Goal: Communication & Community: Answer question/provide support

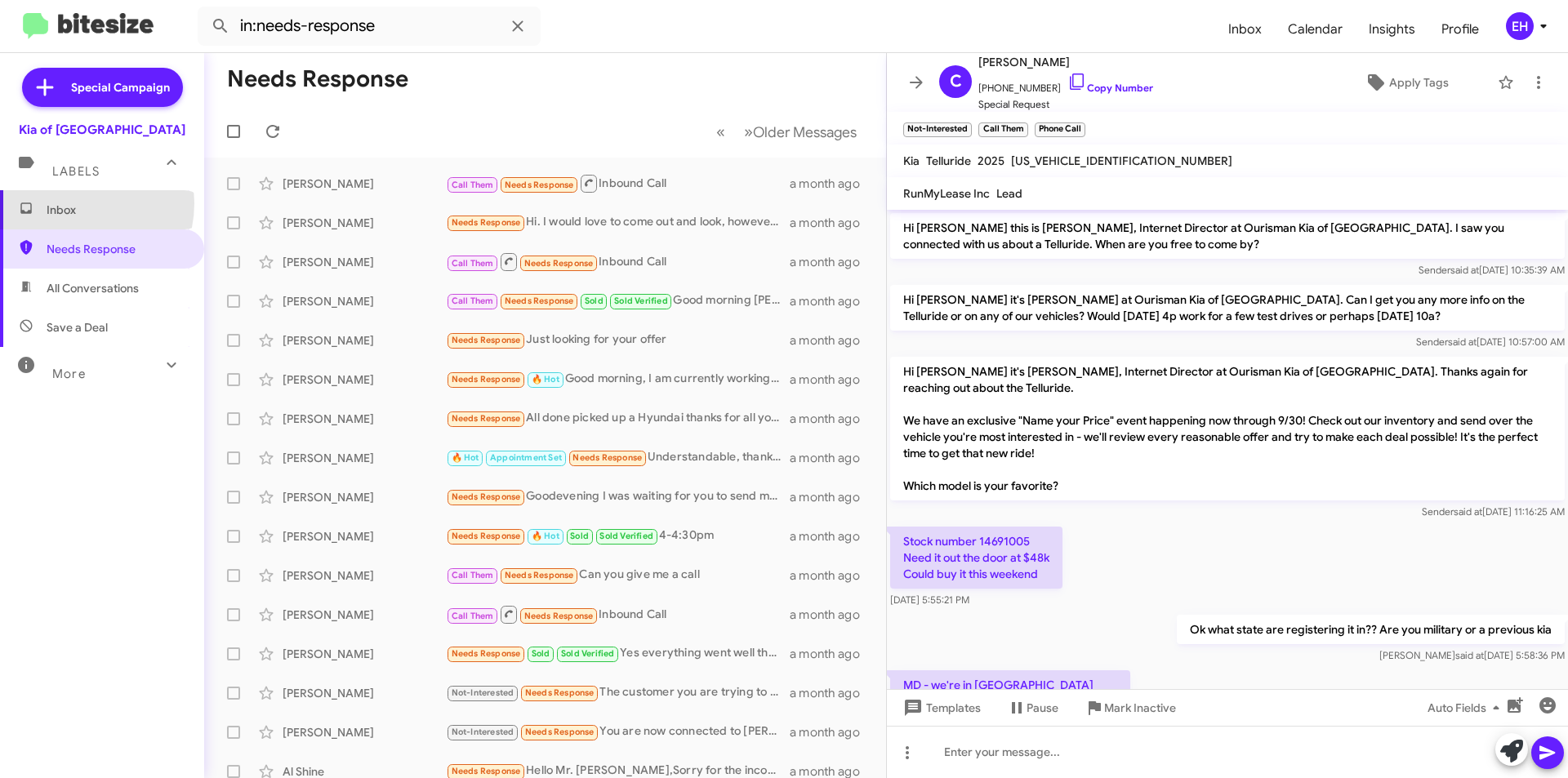
click at [72, 203] on span "Inbox" at bounding box center [116, 209] width 139 height 16
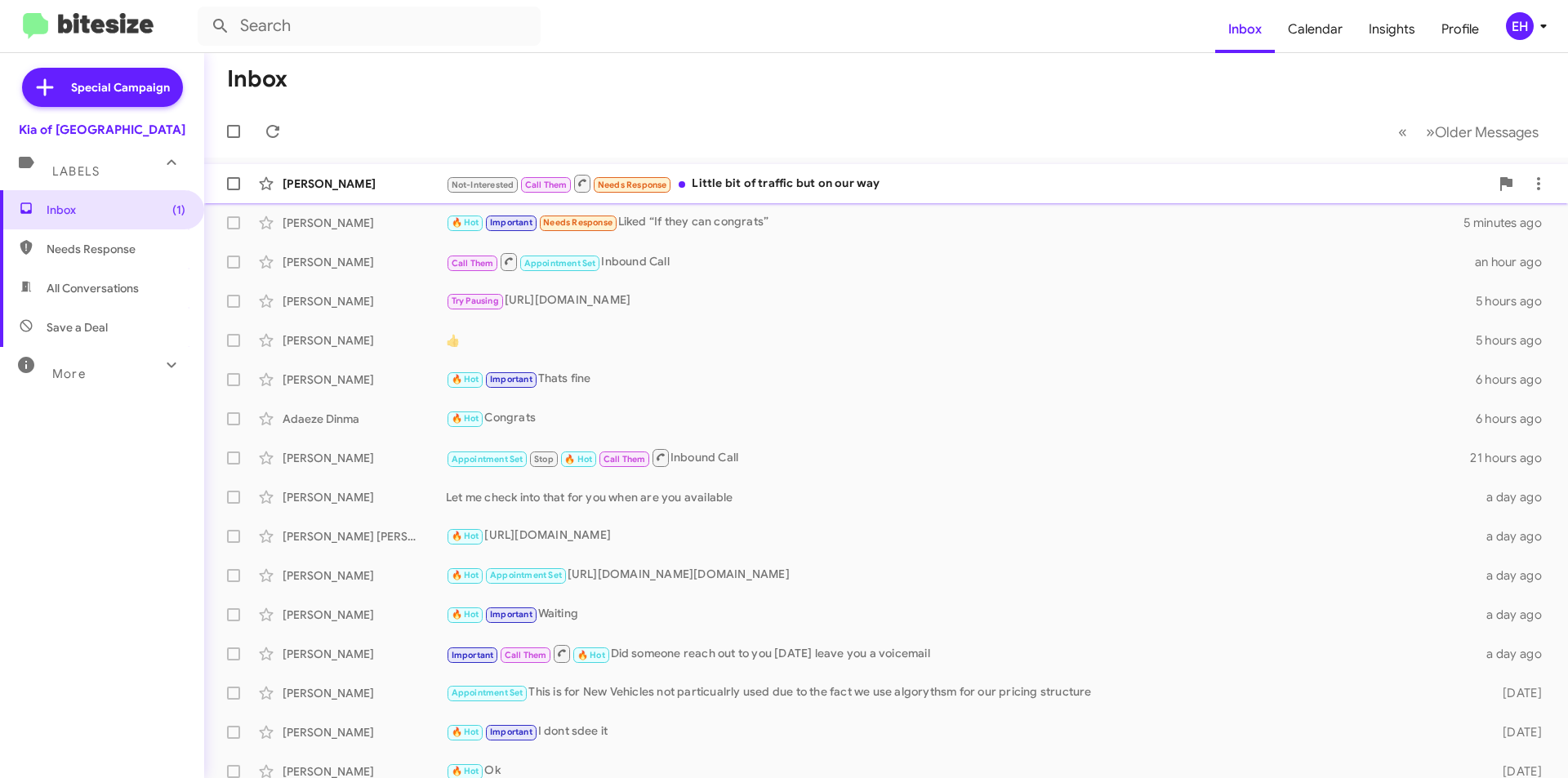
click at [829, 179] on div "Not-Interested Call Them Needs Response Little bit of traffic but on our way" at bounding box center [968, 184] width 1044 height 20
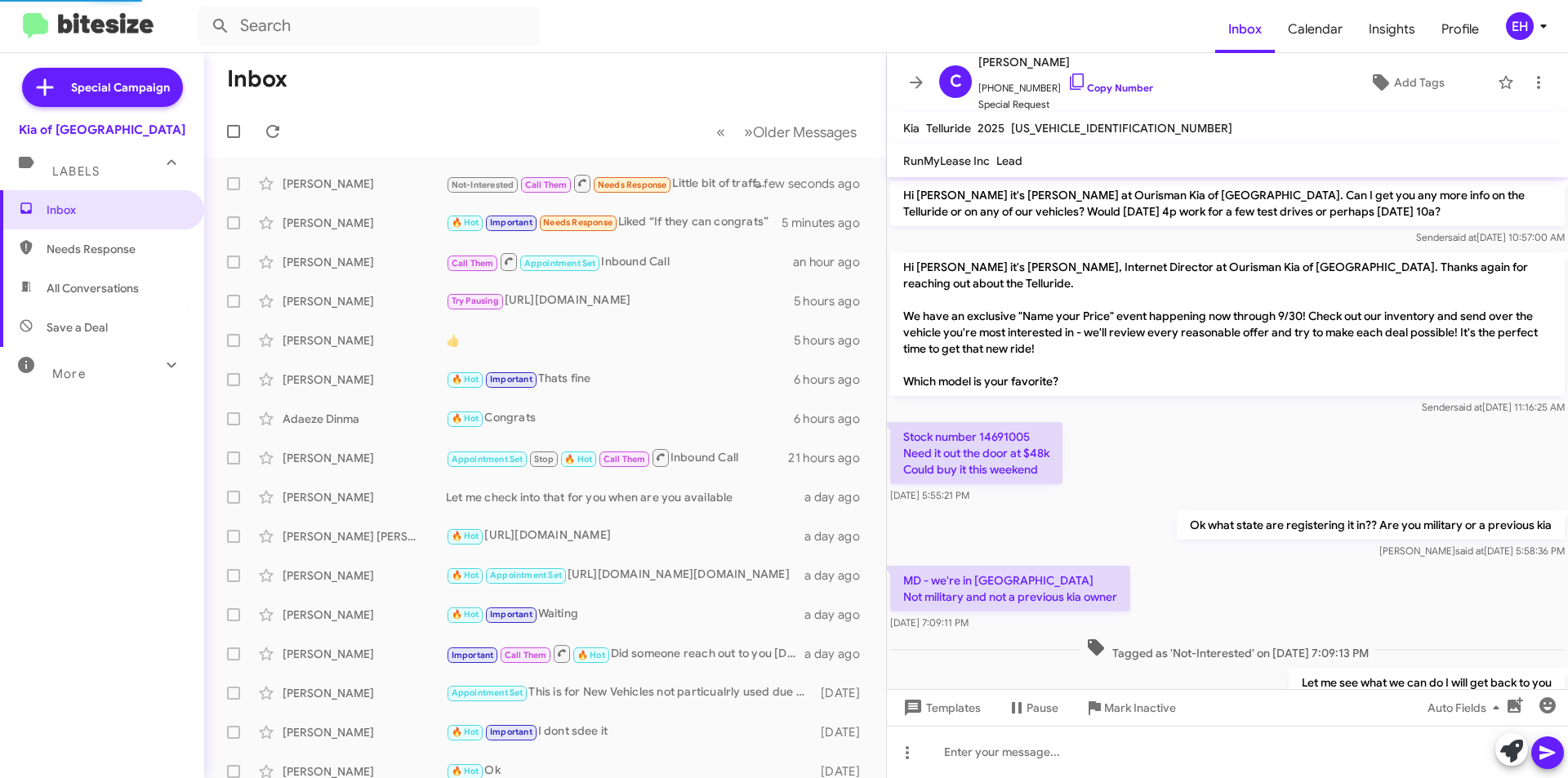
scroll to position [849, 0]
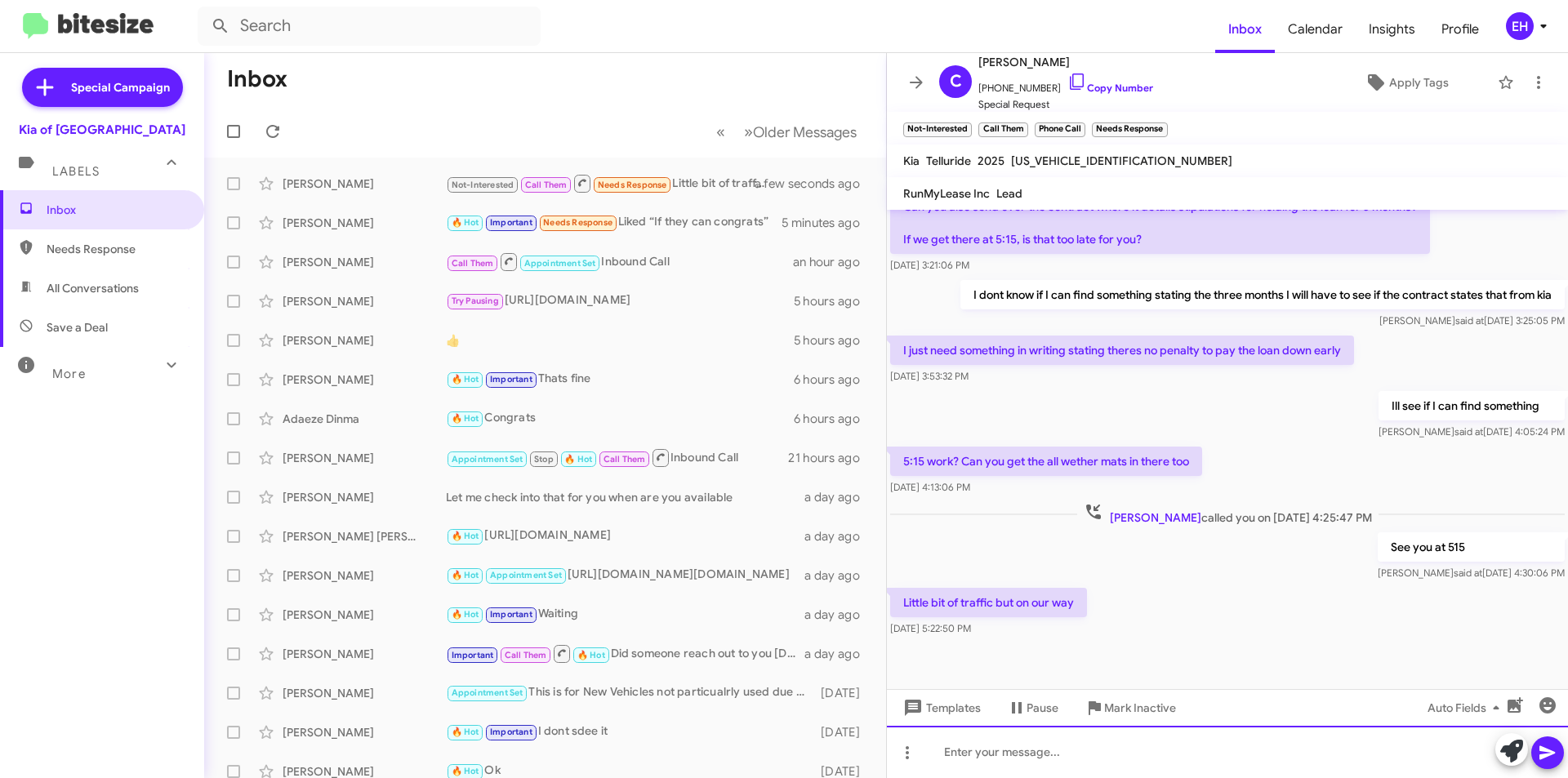
click at [1043, 752] on div at bounding box center [1228, 753] width 682 height 52
click at [1549, 750] on icon at bounding box center [1547, 753] width 19 height 19
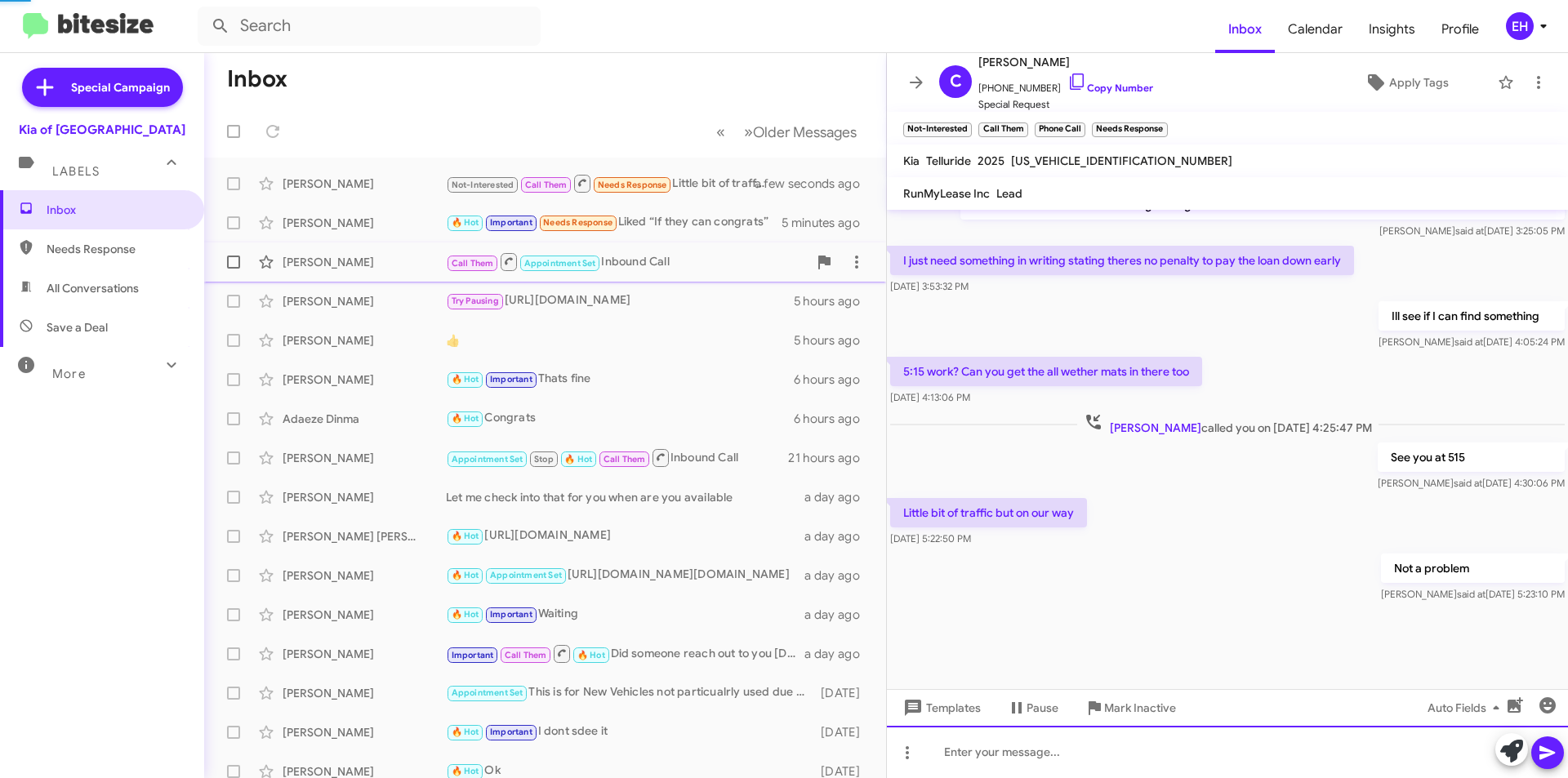
scroll to position [941, 0]
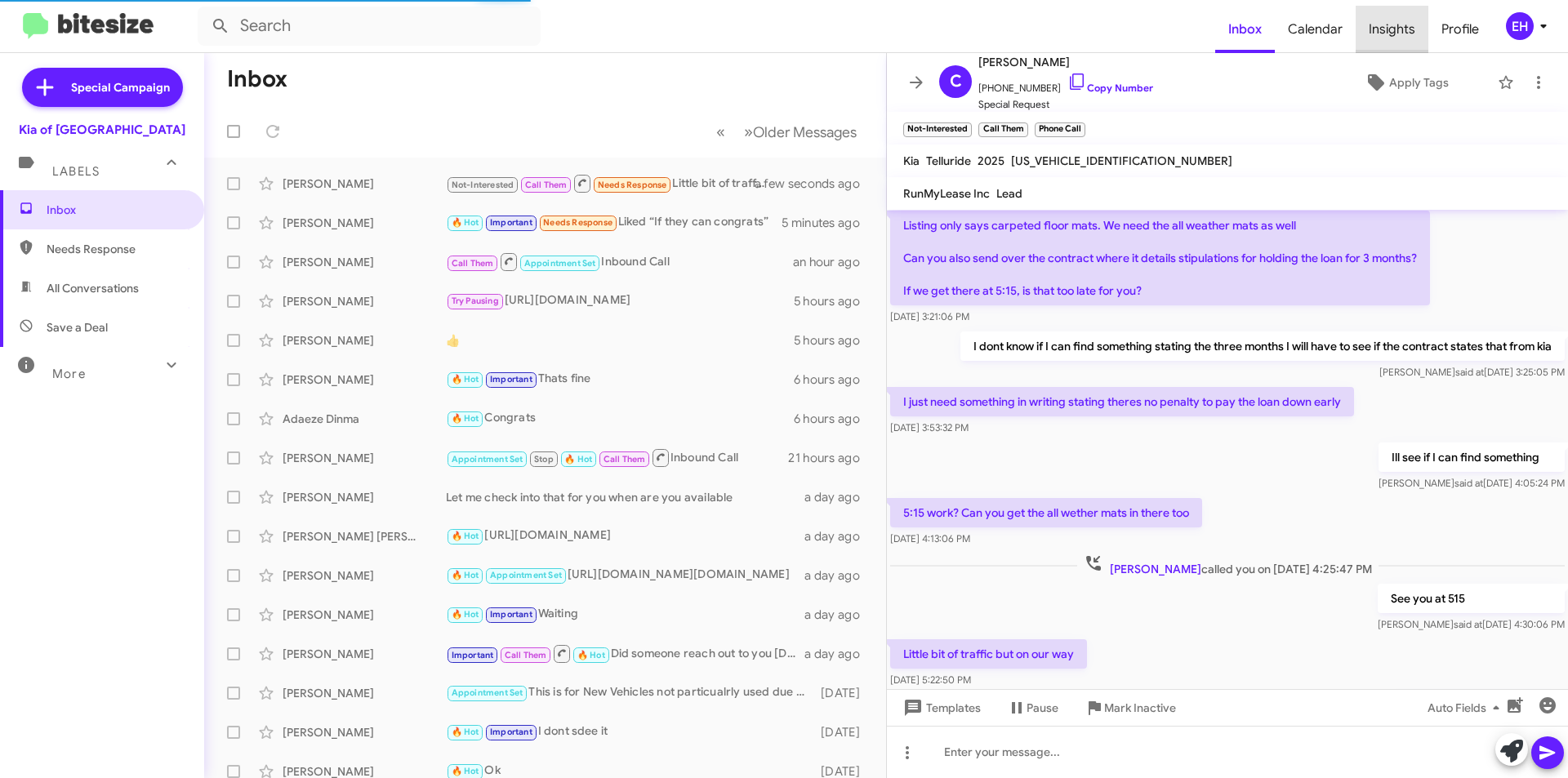
click at [1413, 27] on span "Insights" at bounding box center [1392, 30] width 73 height 47
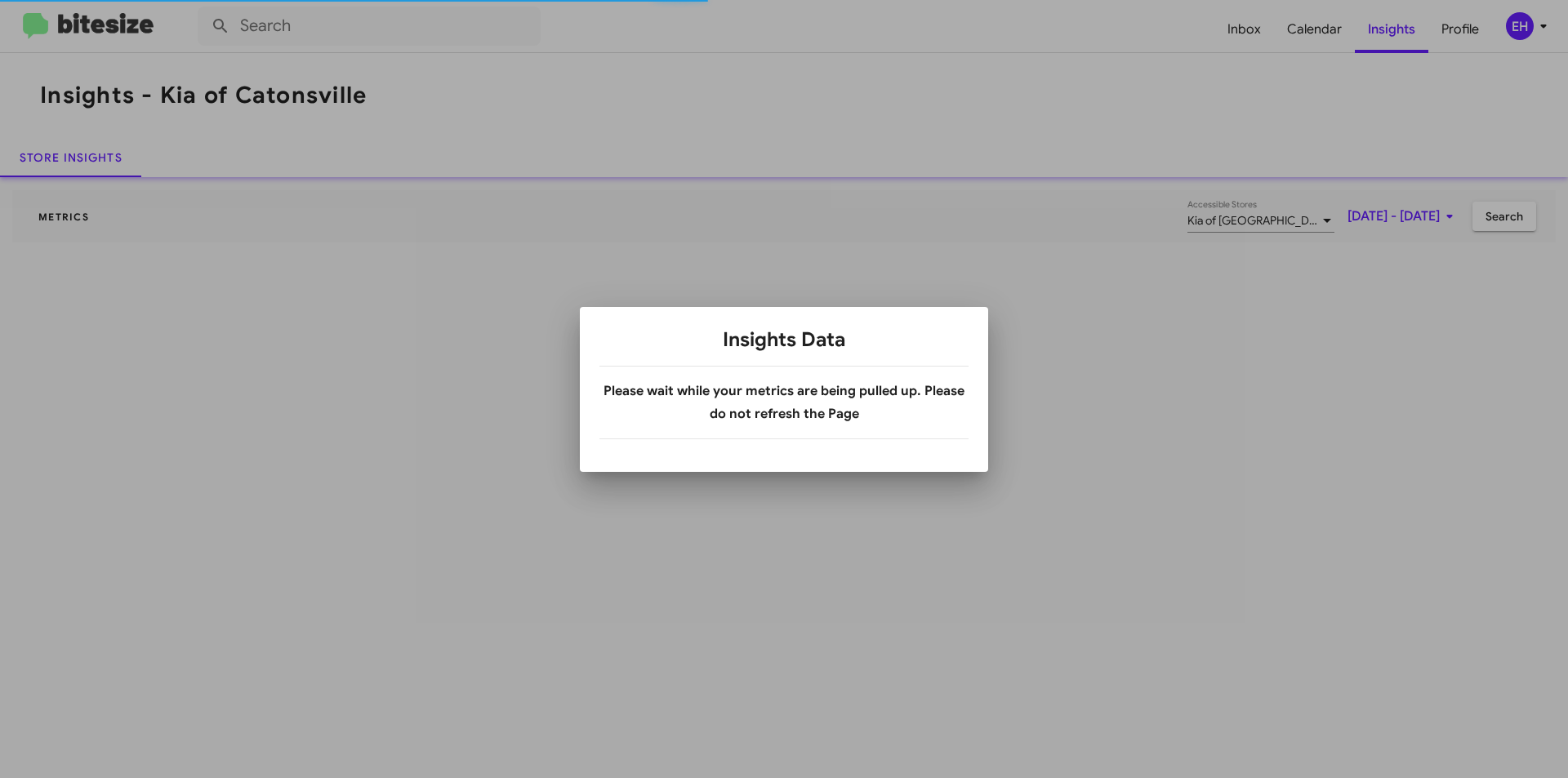
click at [793, 284] on div at bounding box center [784, 389] width 1568 height 778
click at [771, 418] on b "Please wait while your metrics are being pulled up. Please do not refresh the P…" at bounding box center [784, 402] width 361 height 39
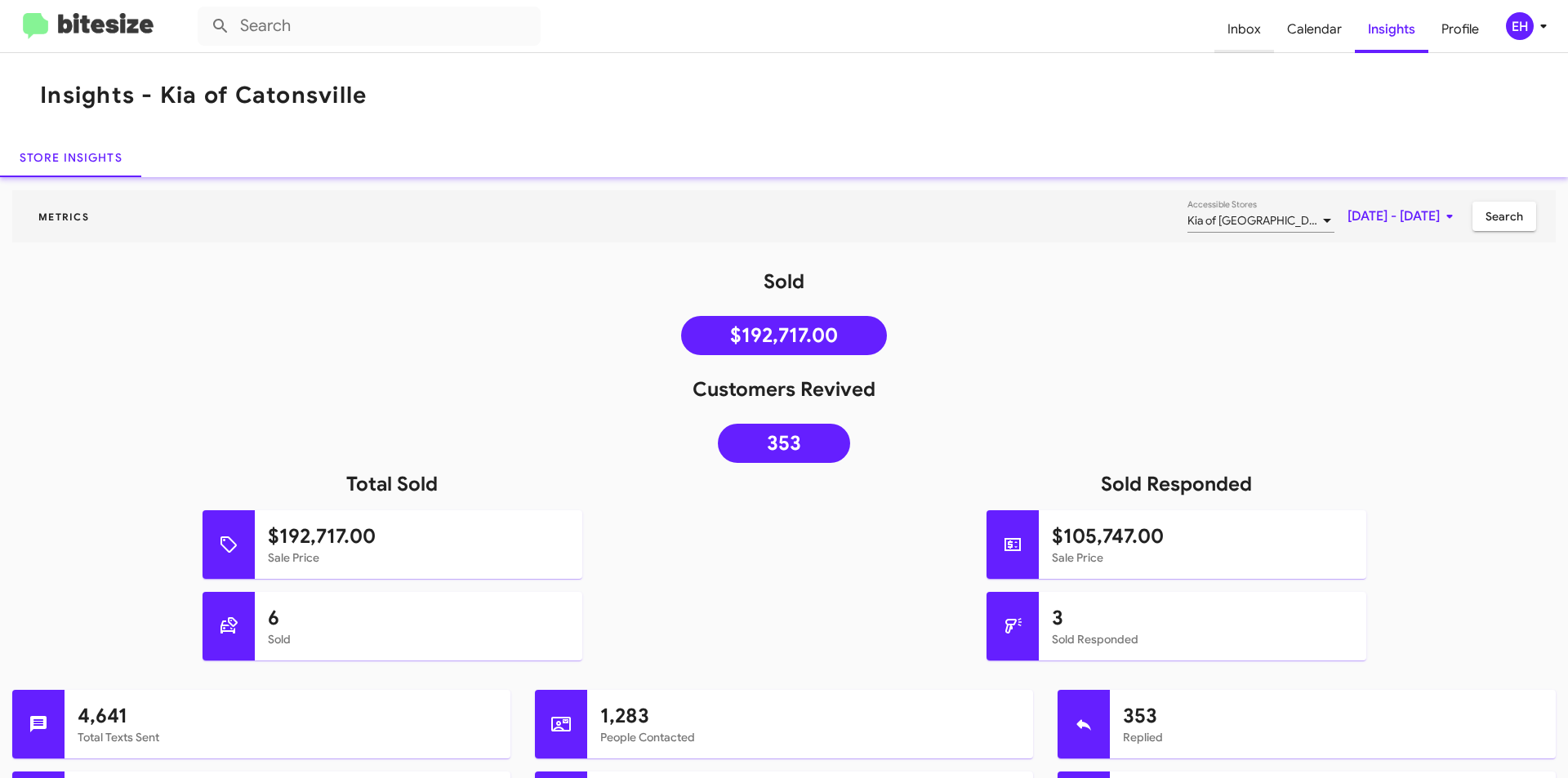
click at [1228, 23] on span "Inbox" at bounding box center [1244, 30] width 59 height 47
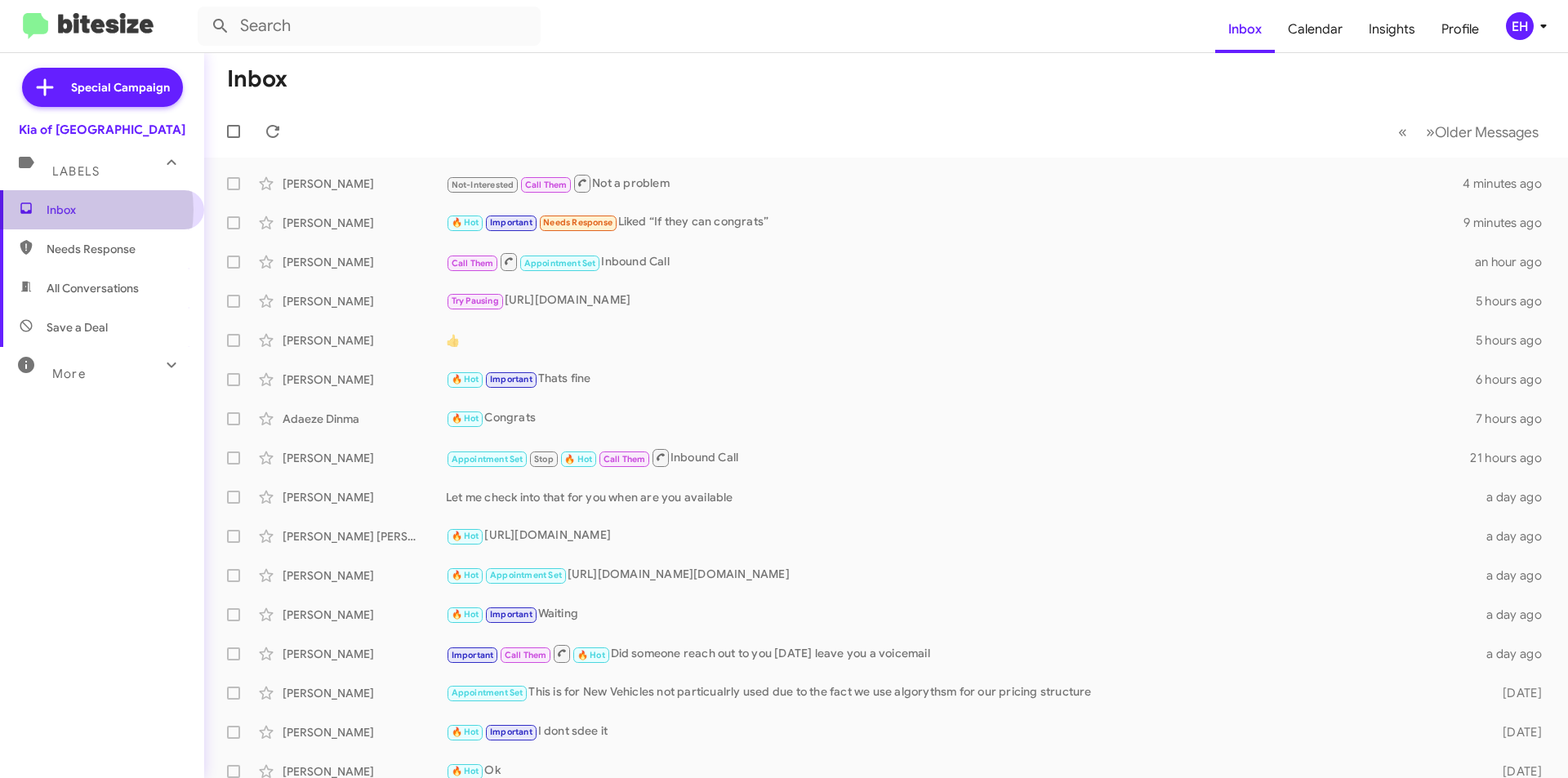
click at [67, 210] on span "Inbox" at bounding box center [116, 209] width 139 height 16
click at [781, 237] on div "[PERSON_NAME] 🔥 Hot Important Needs Response Liked “If they can congrats” 9 min…" at bounding box center [886, 223] width 1338 height 33
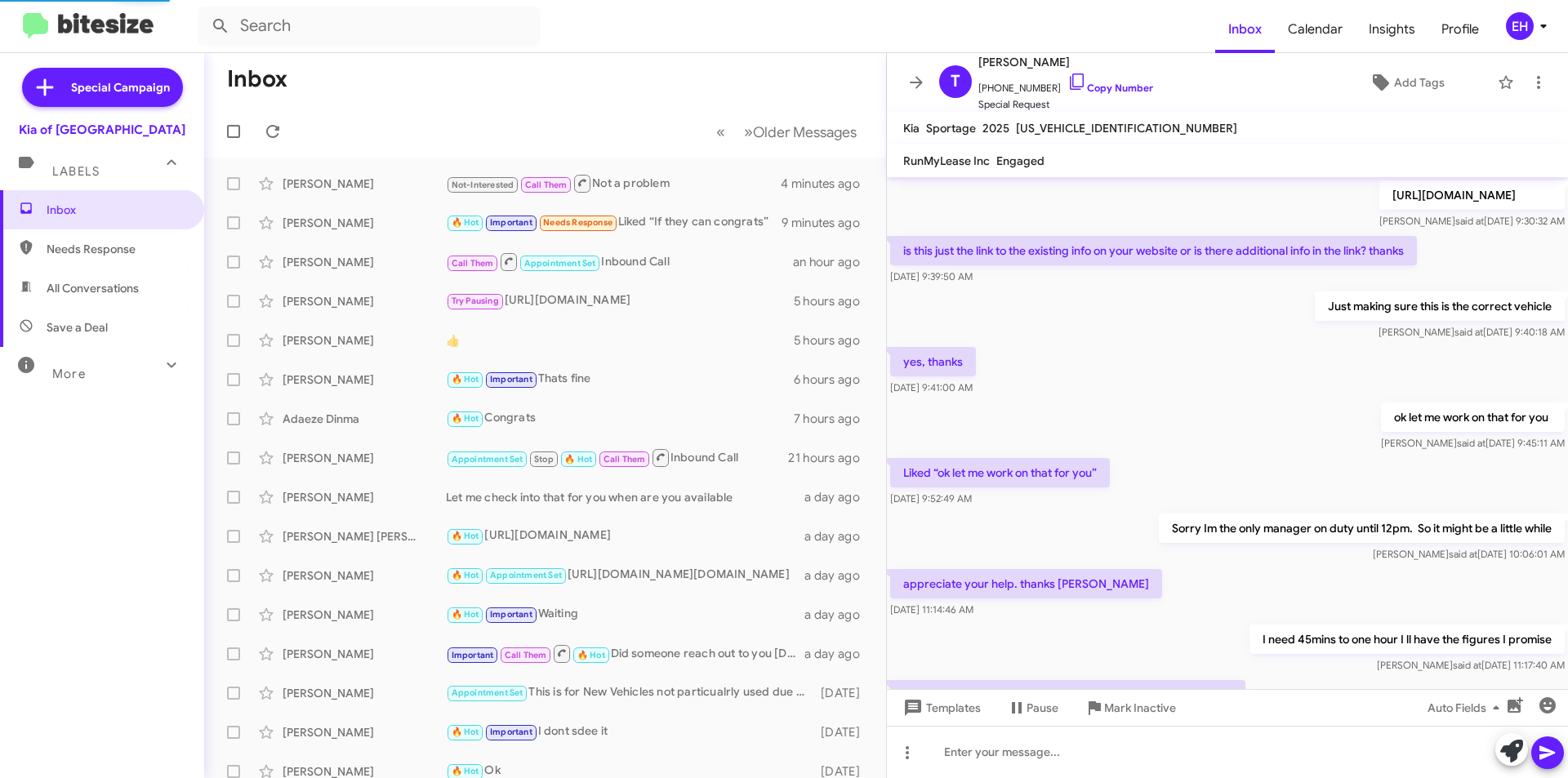
scroll to position [681, 0]
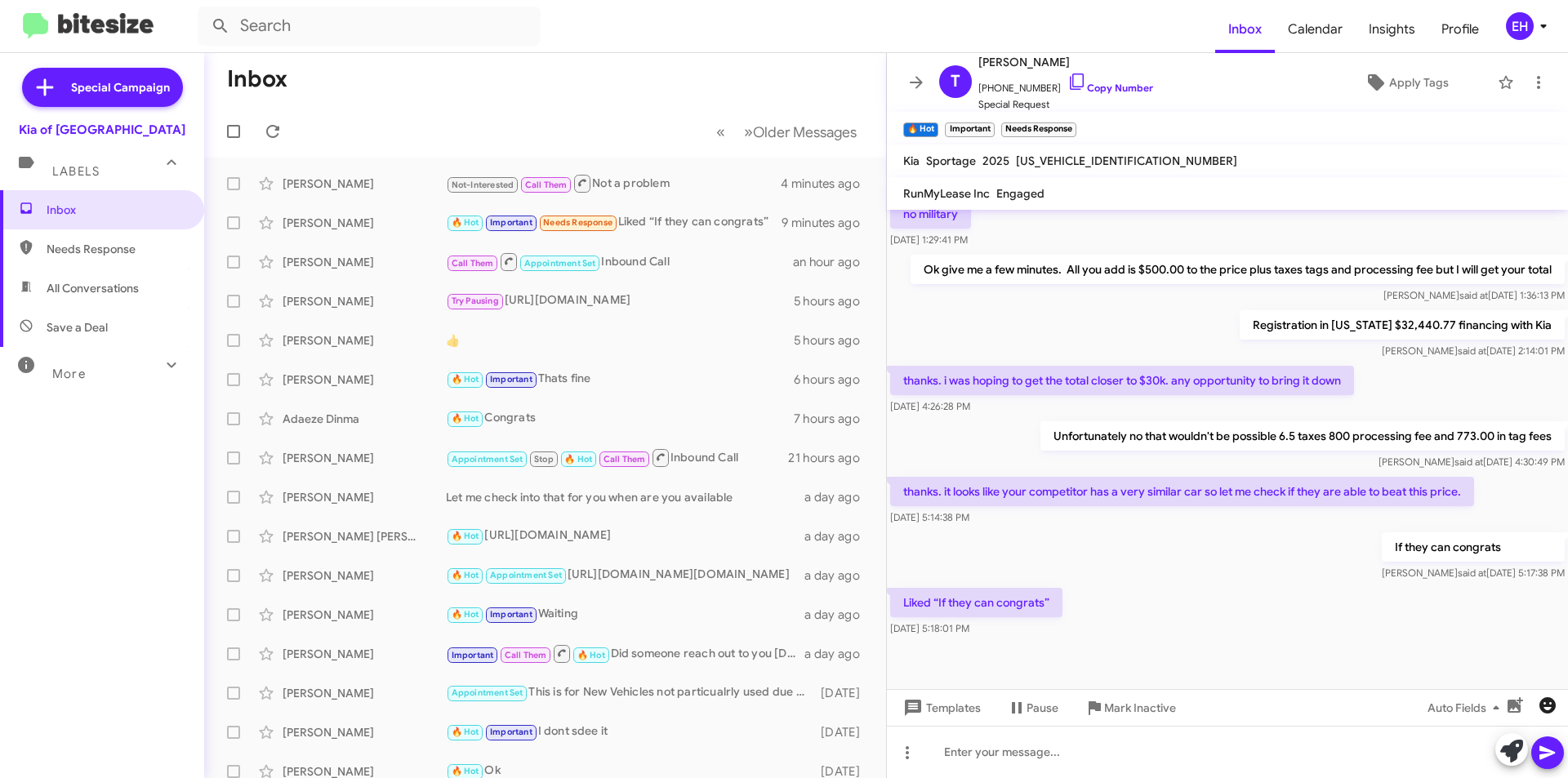
click at [1547, 709] on icon "button" at bounding box center [1547, 705] width 19 height 19
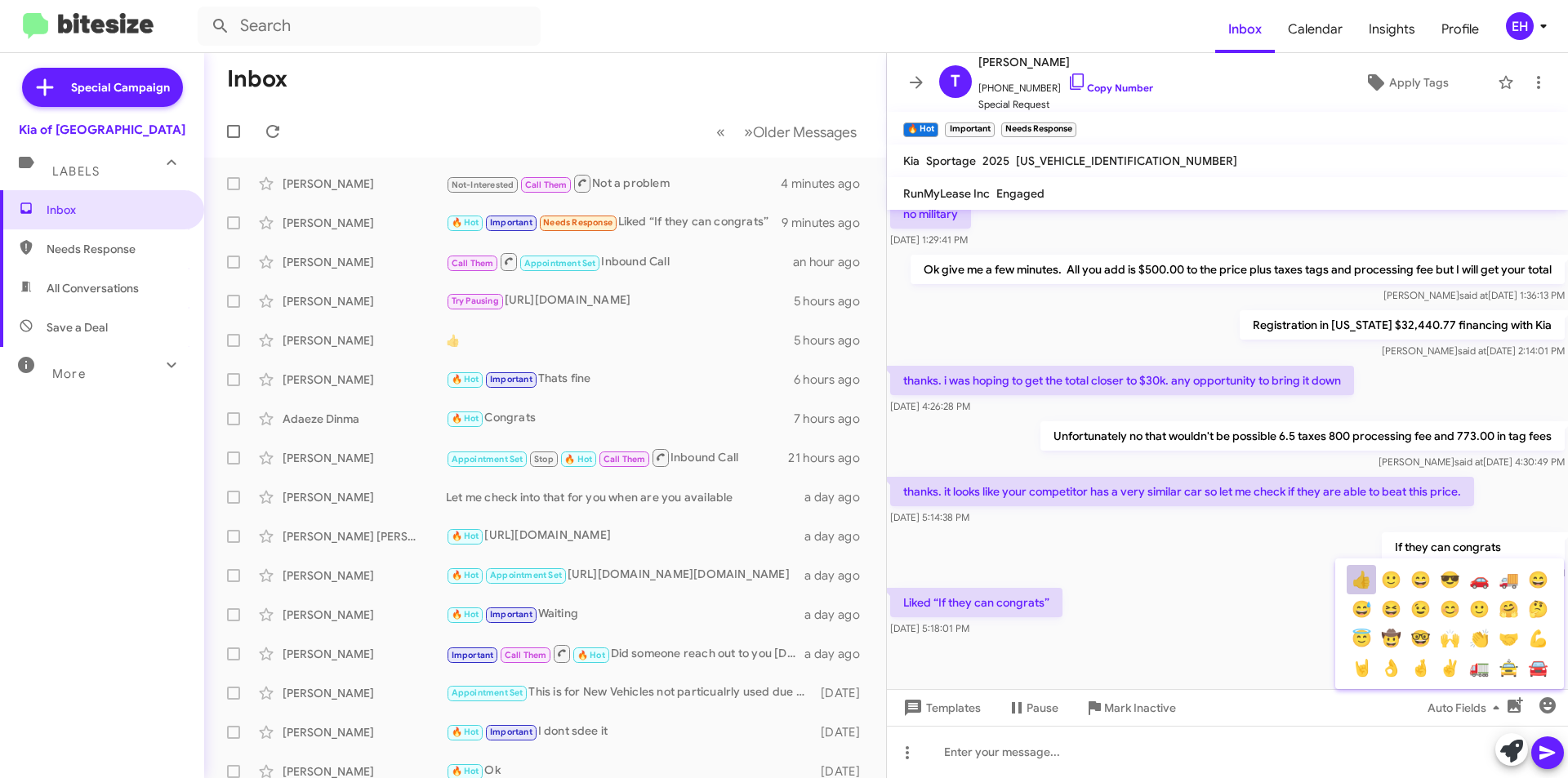
click at [1361, 584] on button "👍" at bounding box center [1361, 580] width 30 height 30
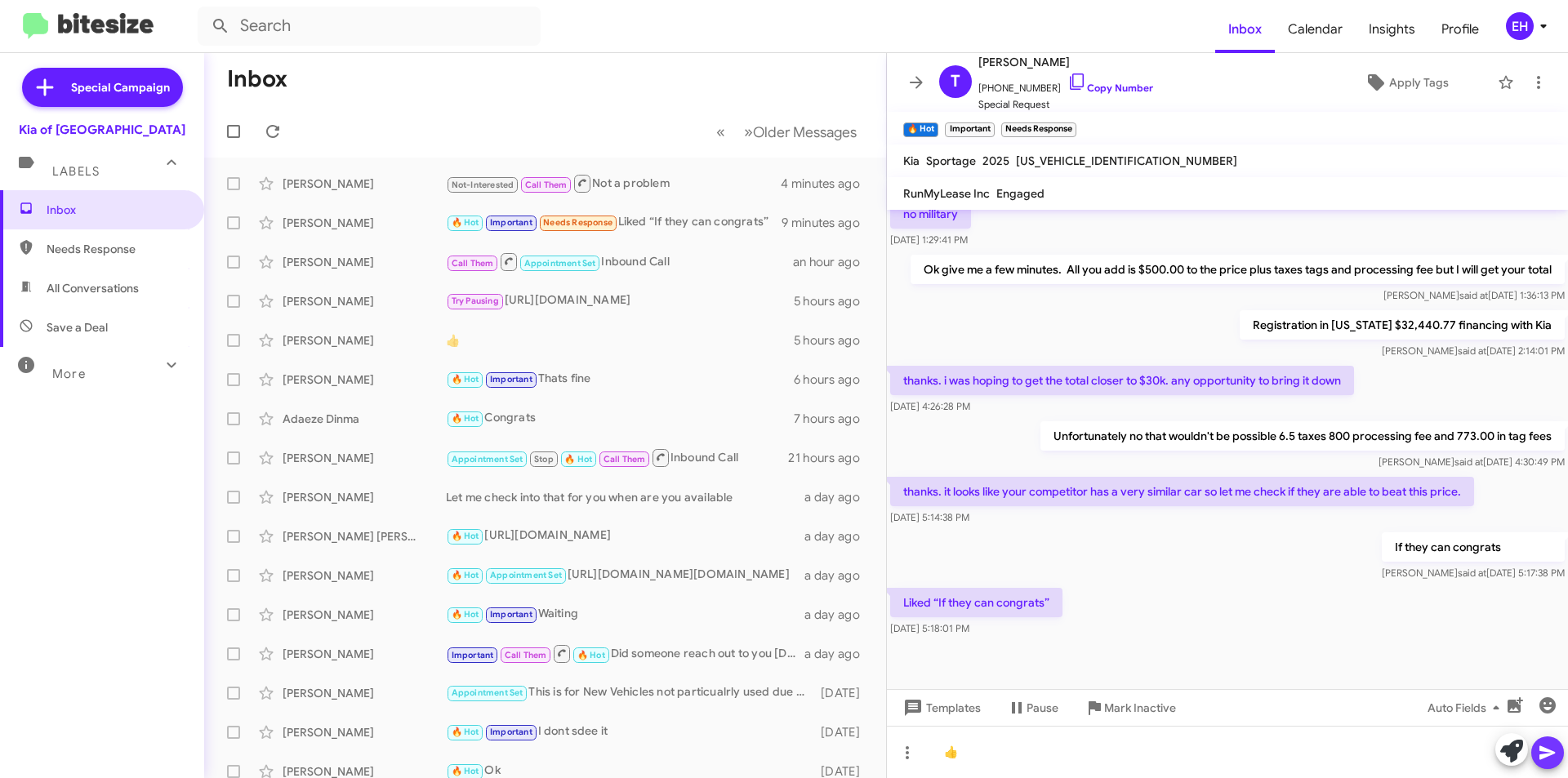
click at [1536, 755] on button at bounding box center [1548, 753] width 33 height 33
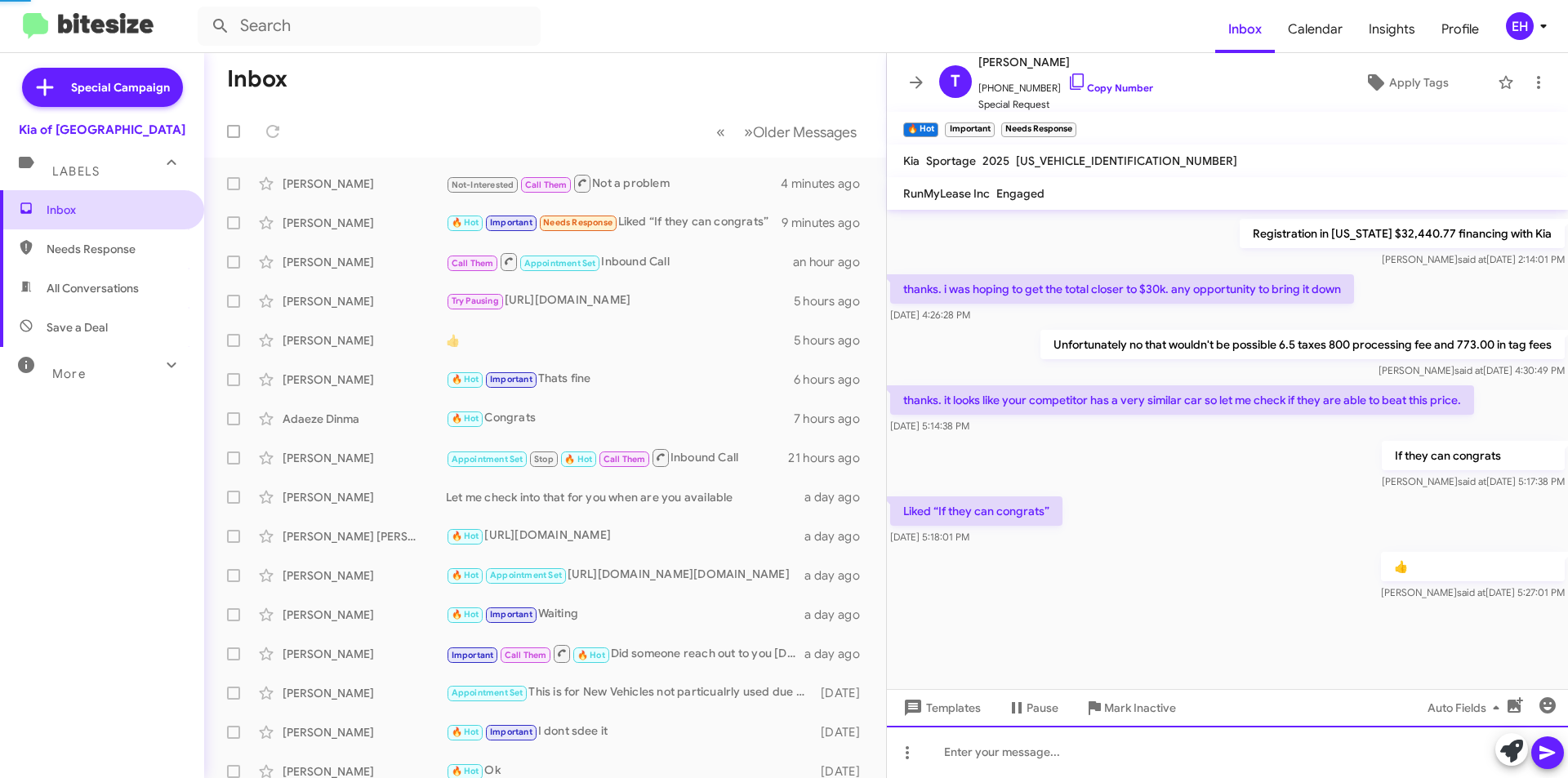
scroll to position [773, 0]
click at [93, 244] on span "Needs Response" at bounding box center [116, 249] width 139 height 16
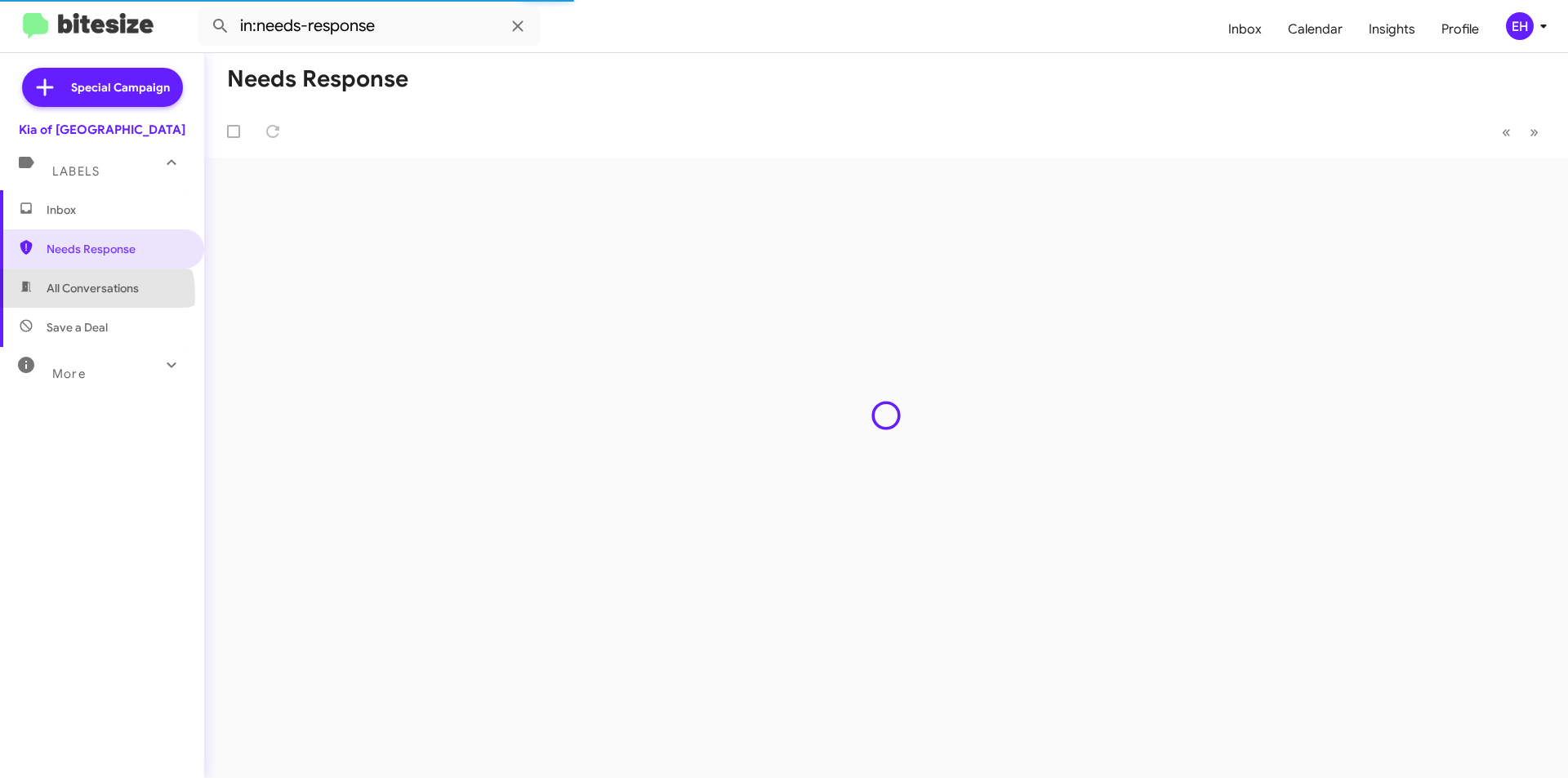
click at [86, 295] on span "All Conversations" at bounding box center [92, 288] width 92 height 16
type input "in:all-conversations"
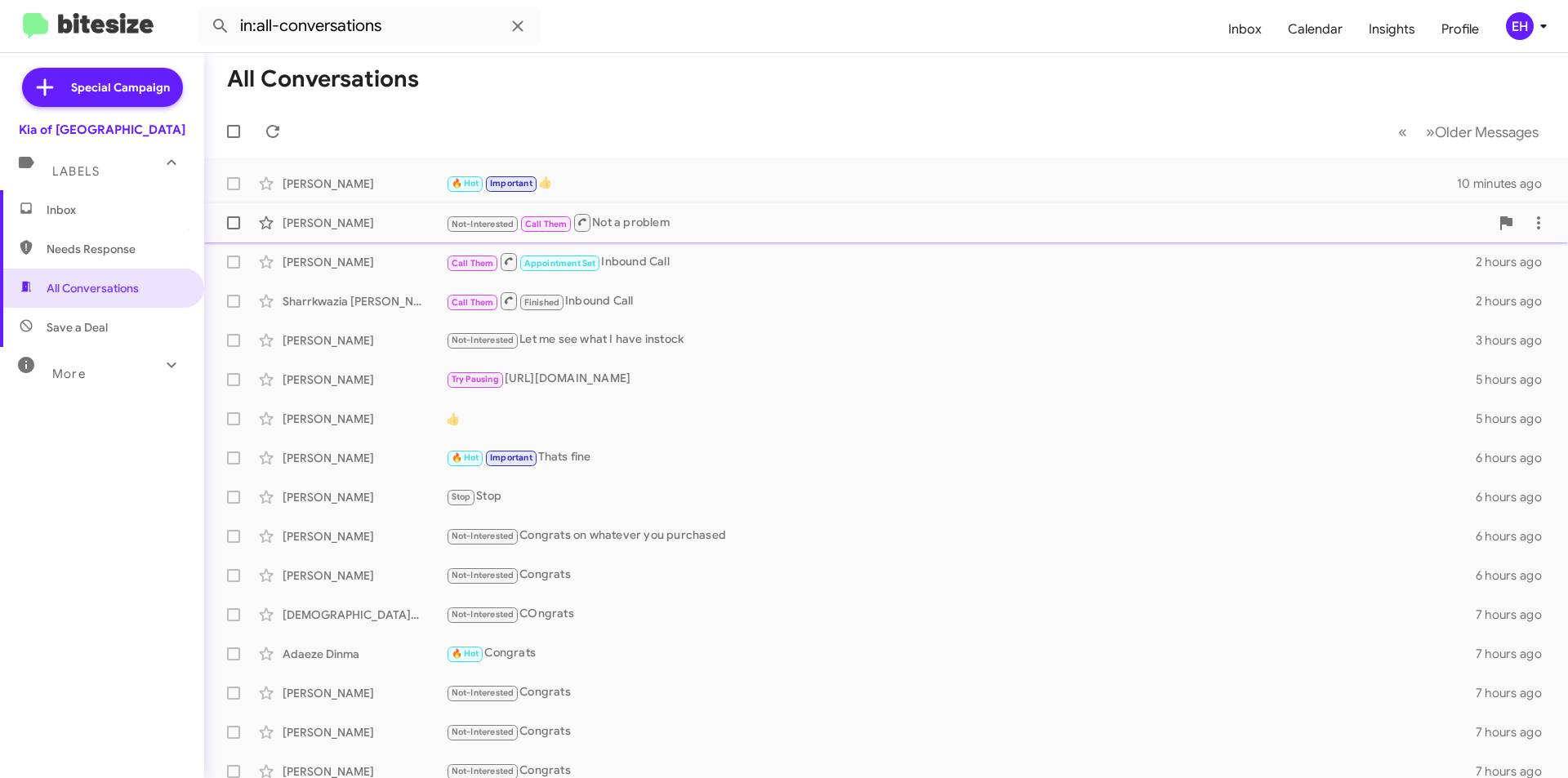
click at [632, 233] on div "Not-Interested Call Them Not a problem" at bounding box center [968, 223] width 1044 height 20
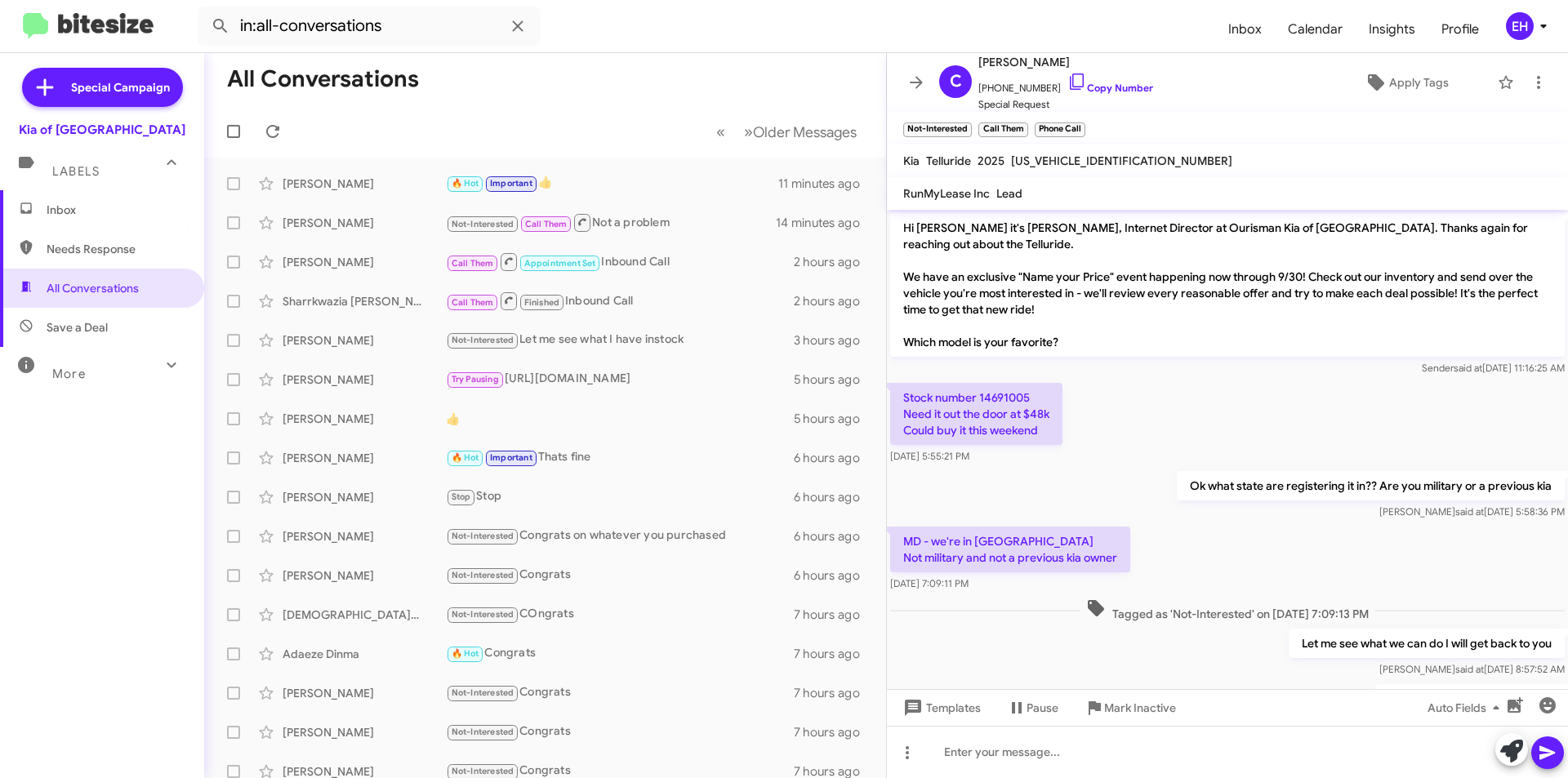
scroll to position [81, 0]
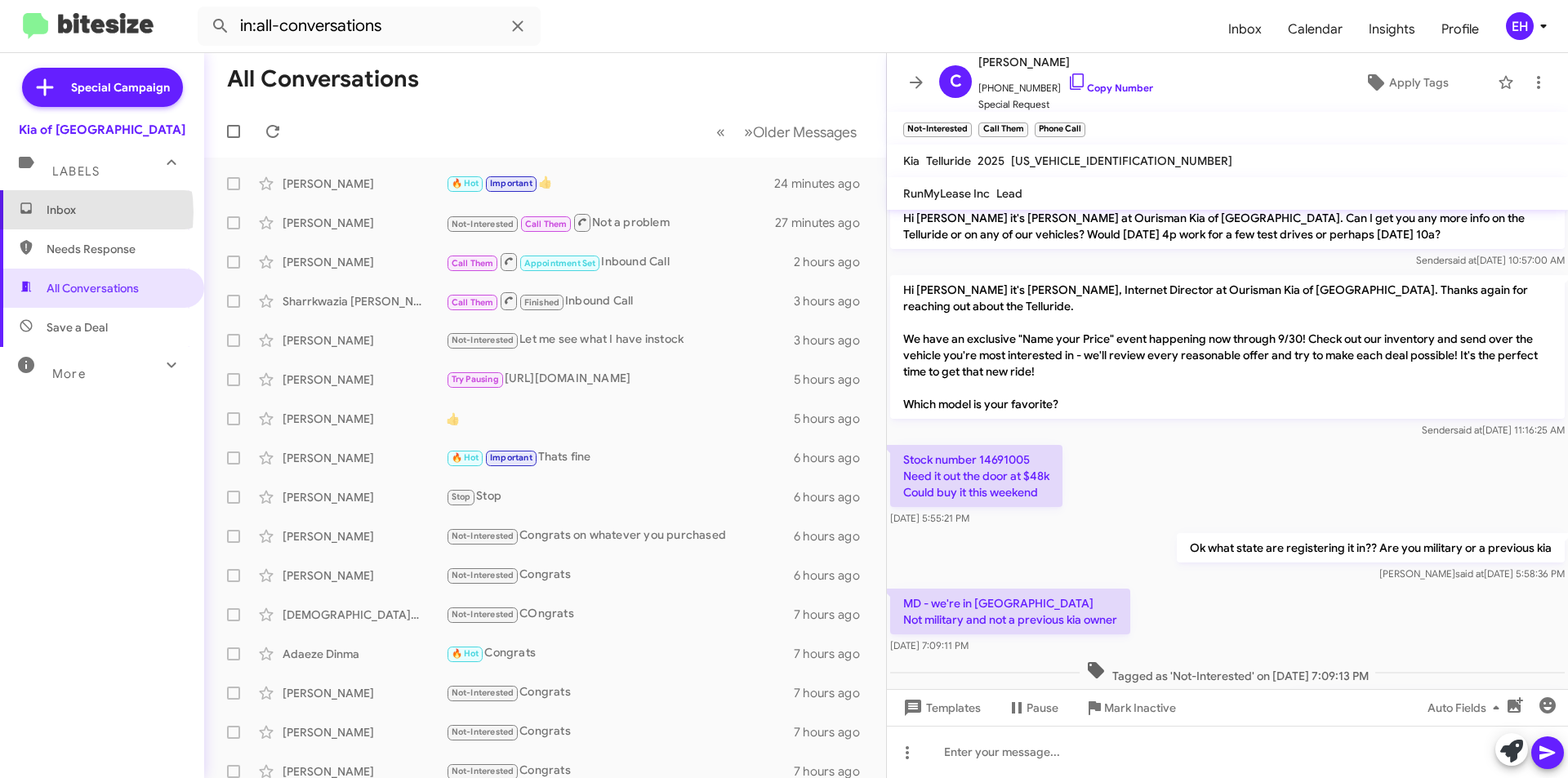
click at [50, 212] on span "Inbox" at bounding box center [116, 209] width 139 height 16
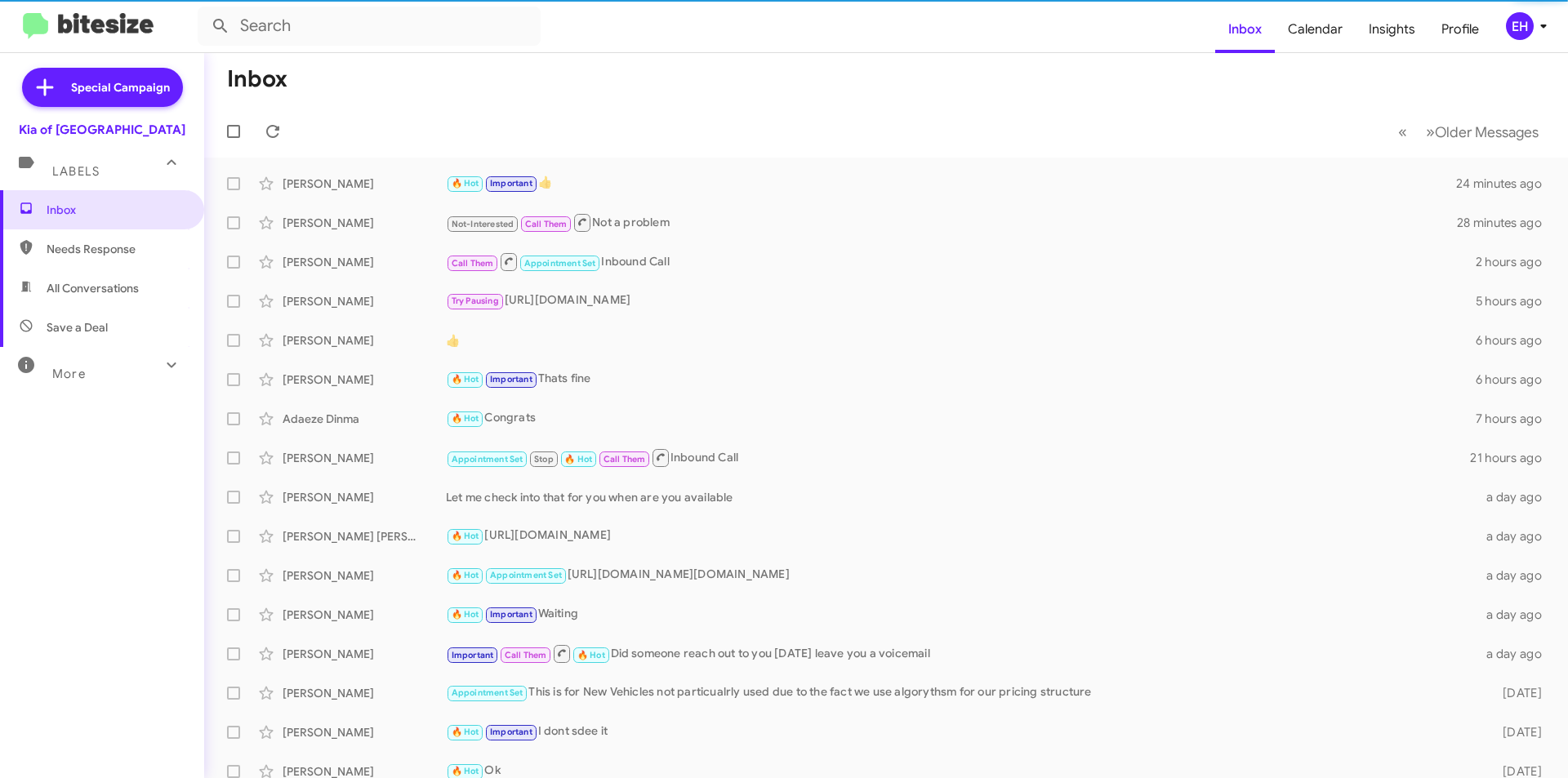
click at [72, 245] on span "Needs Response" at bounding box center [116, 249] width 139 height 16
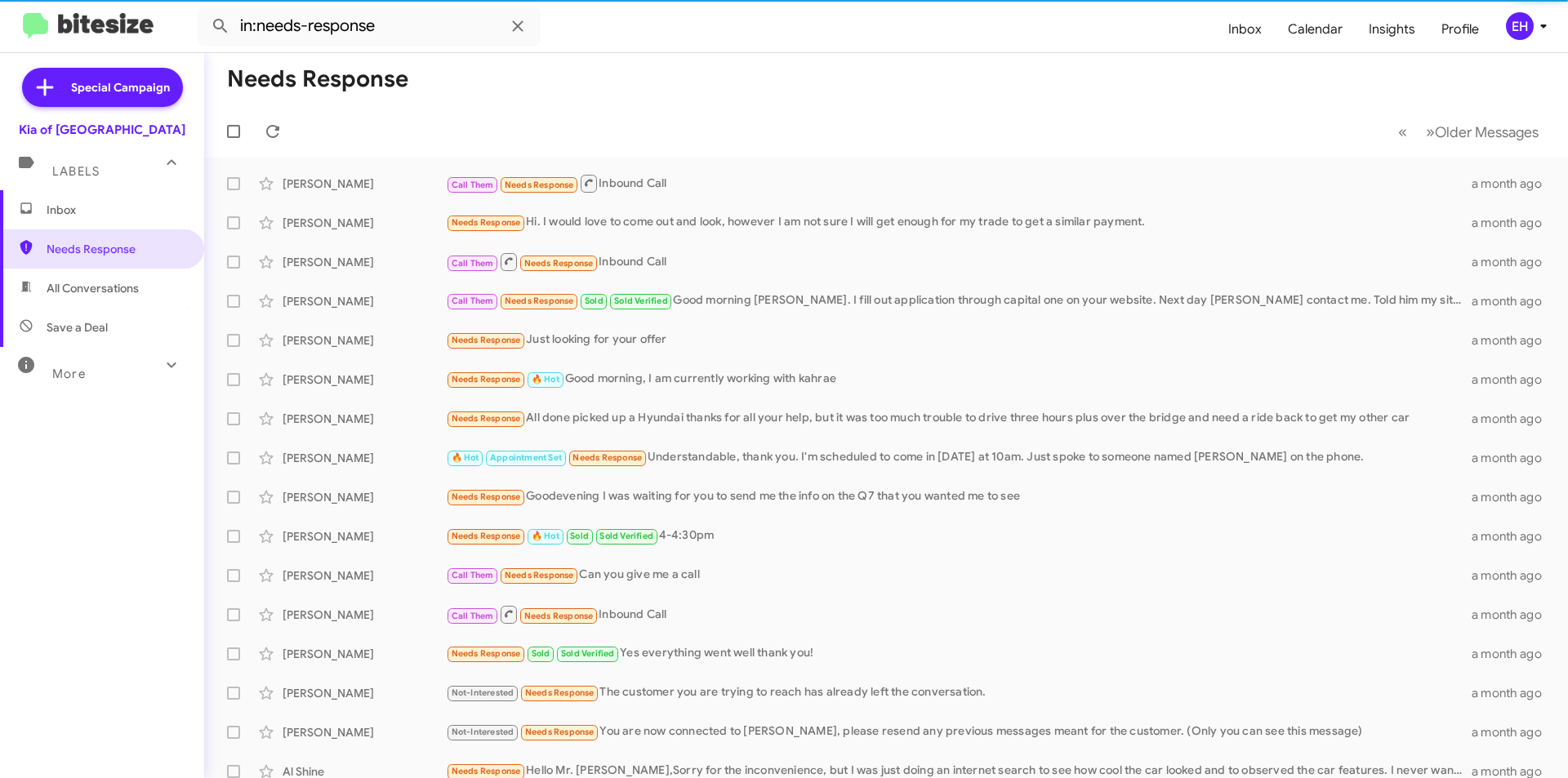
click at [63, 283] on span "All Conversations" at bounding box center [92, 288] width 92 height 16
type input "in:all-conversations"
